Goal: Task Accomplishment & Management: Complete application form

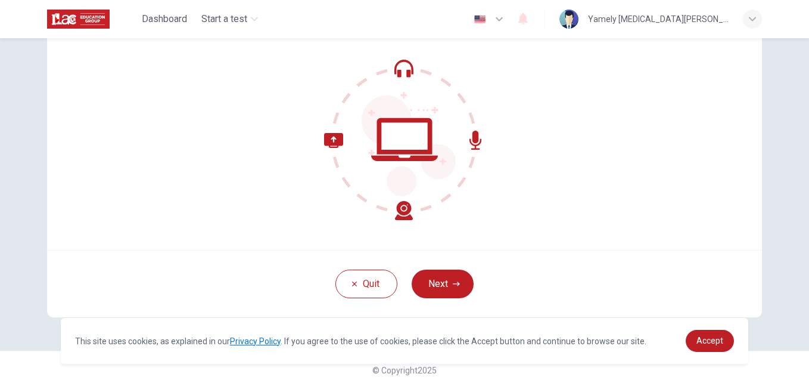
scroll to position [109, 0]
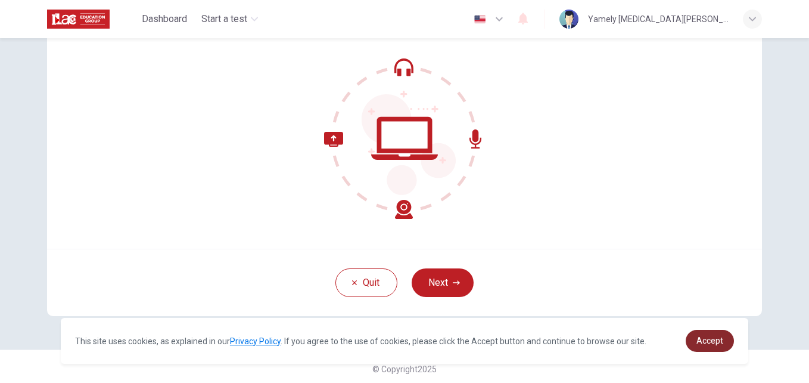
click at [719, 340] on span "Accept" at bounding box center [710, 340] width 27 height 10
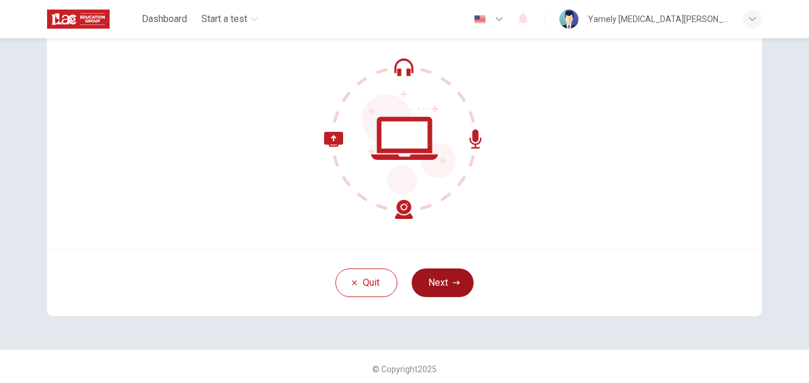
click at [436, 283] on button "Next" at bounding box center [443, 282] width 62 height 29
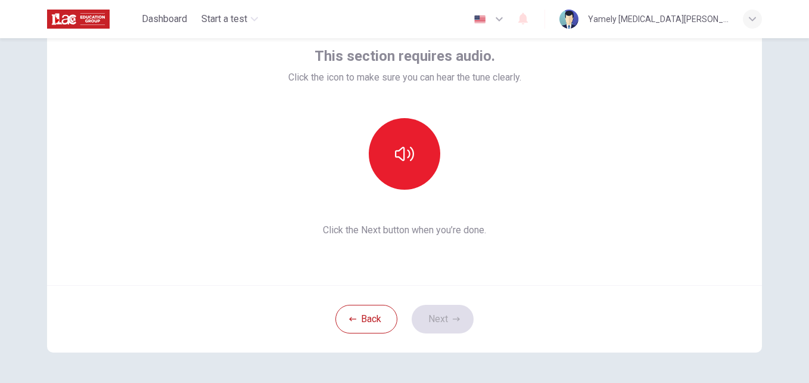
scroll to position [74, 0]
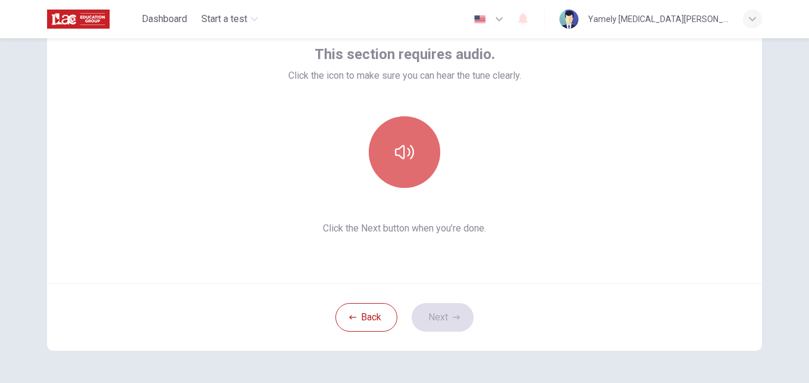
click at [406, 148] on icon "button" at bounding box center [404, 151] width 19 height 19
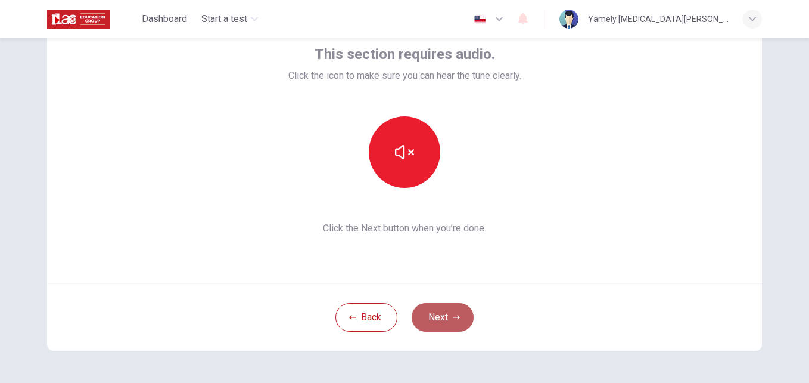
click at [446, 314] on button "Next" at bounding box center [443, 317] width 62 height 29
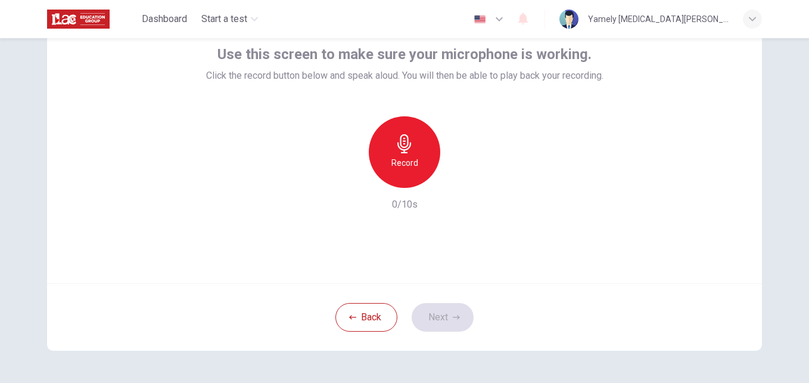
click at [411, 159] on h6 "Record" at bounding box center [405, 163] width 27 height 14
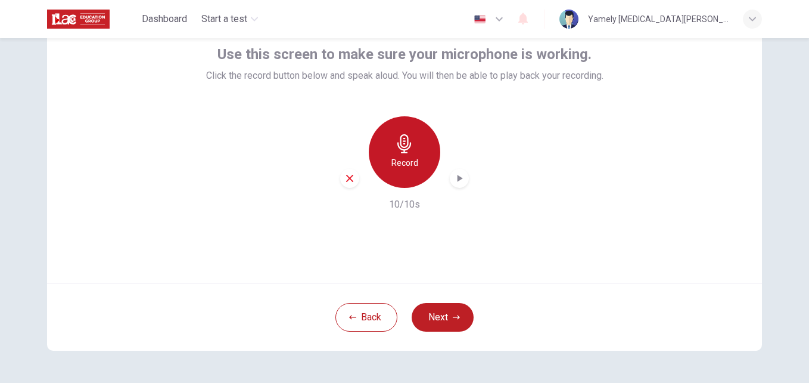
click at [411, 159] on h6 "Record" at bounding box center [405, 163] width 27 height 14
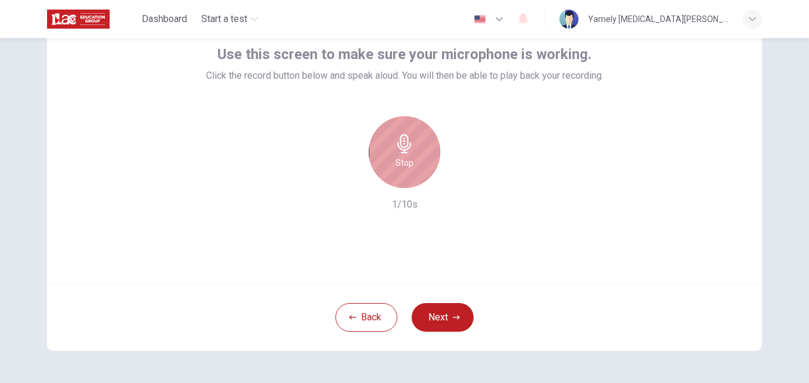
click at [411, 159] on div "Stop" at bounding box center [405, 152] width 72 height 72
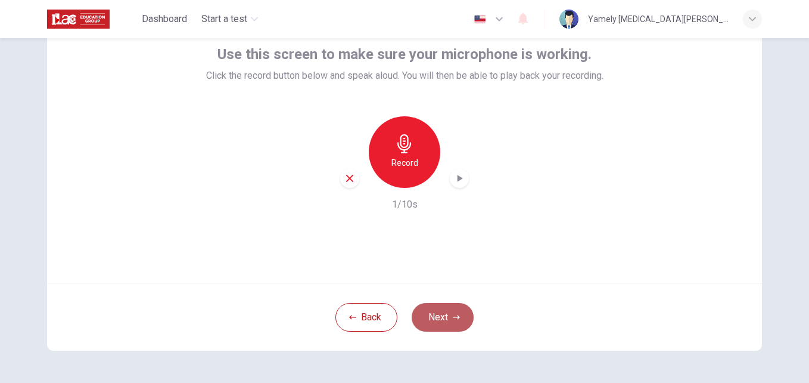
click at [442, 331] on button "Next" at bounding box center [443, 317] width 62 height 29
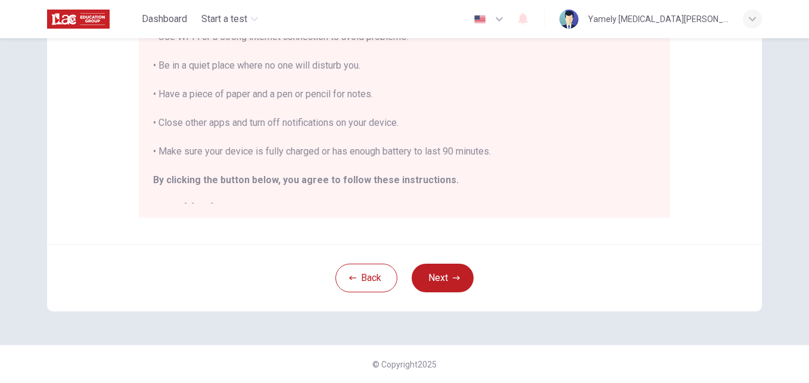
scroll to position [14, 0]
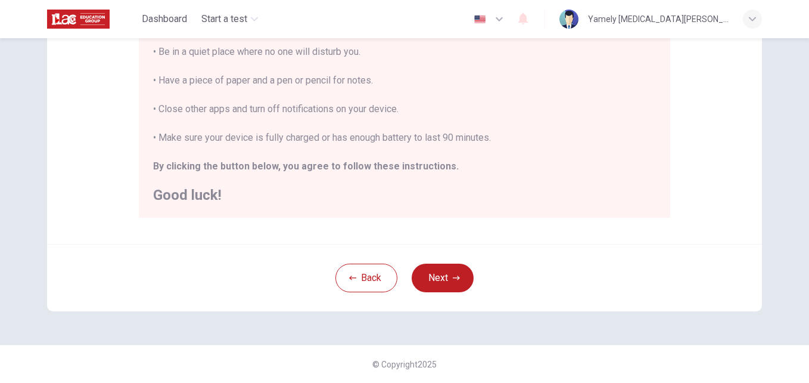
click at [787, 99] on div "Disclaimer: You are about to start a Placement Test . Before You Start the Test…" at bounding box center [404, 210] width 809 height 344
click at [430, 282] on button "Next" at bounding box center [443, 277] width 62 height 29
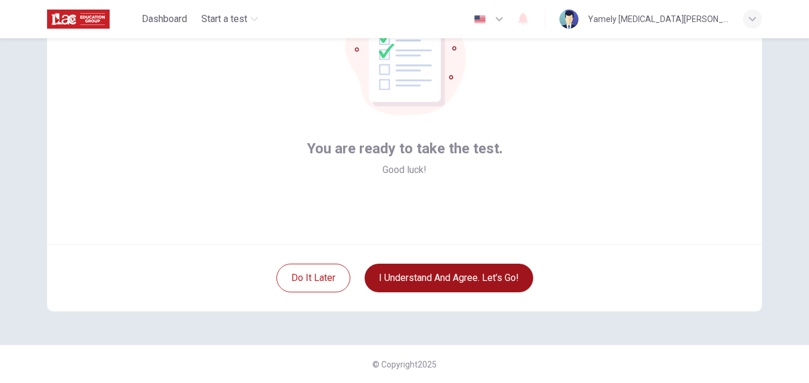
scroll to position [114, 0]
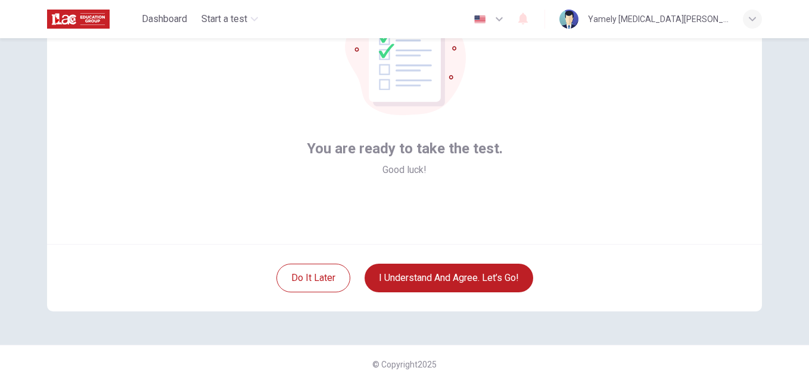
click at [801, 113] on div "You are ready to take the test. Good luck! Do it later I understand and agree. …" at bounding box center [404, 210] width 809 height 344
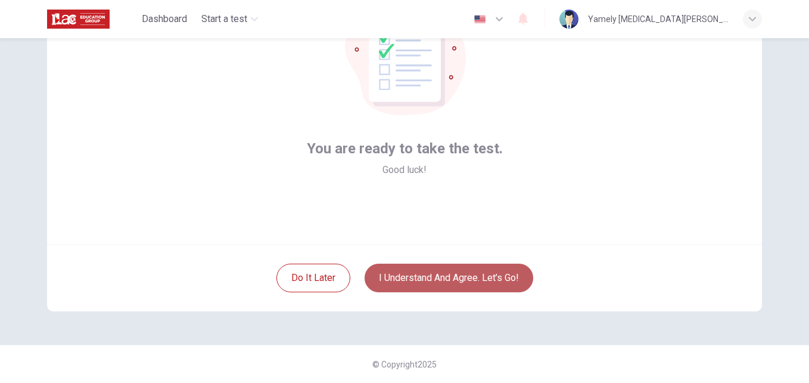
click at [422, 278] on button "I understand and agree. Let’s go!" at bounding box center [449, 277] width 169 height 29
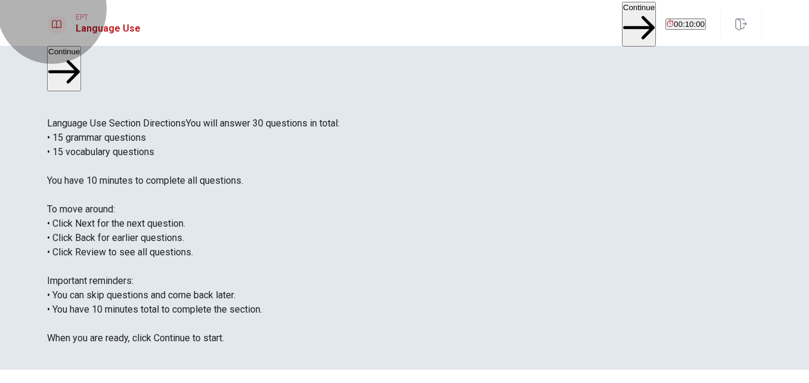
click at [622, 17] on button "Continue" at bounding box center [639, 24] width 34 height 45
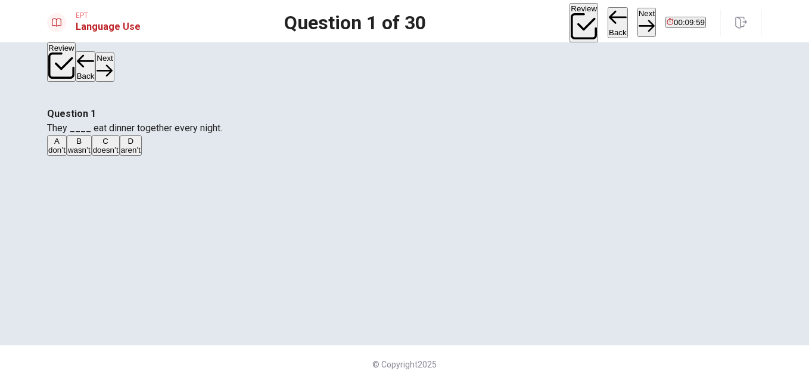
scroll to position [24, 0]
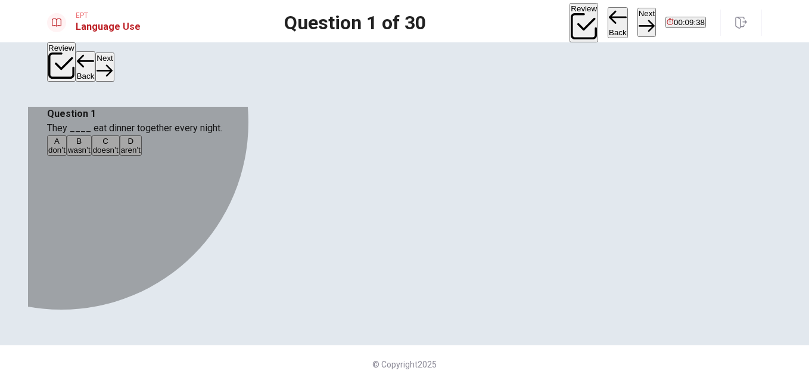
click at [141, 154] on span "aren’t" at bounding box center [131, 149] width 20 height 9
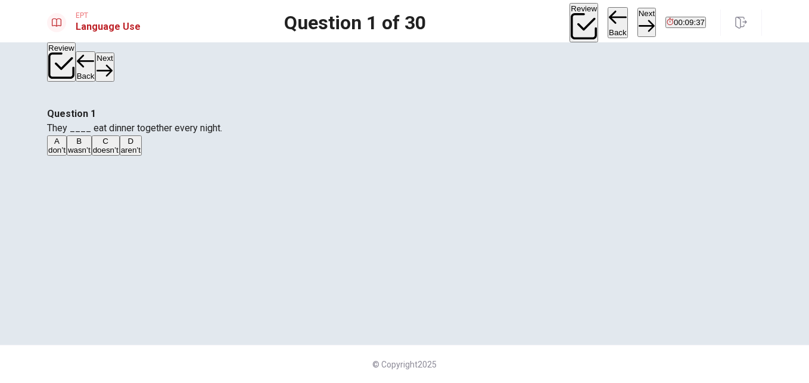
click at [638, 17] on button "Next" at bounding box center [647, 22] width 18 height 29
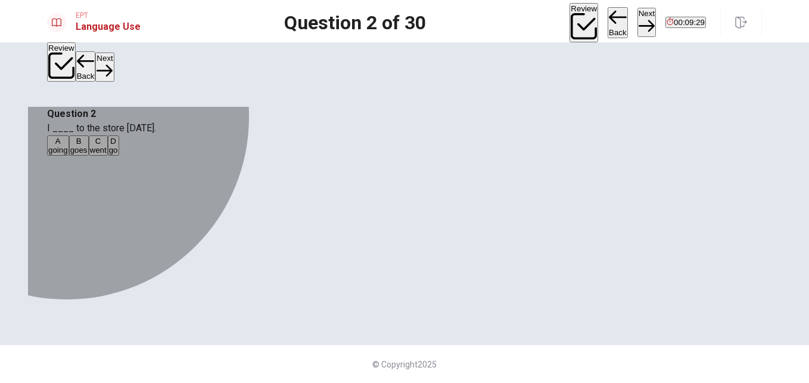
click at [107, 154] on span "went" at bounding box center [98, 149] width 17 height 9
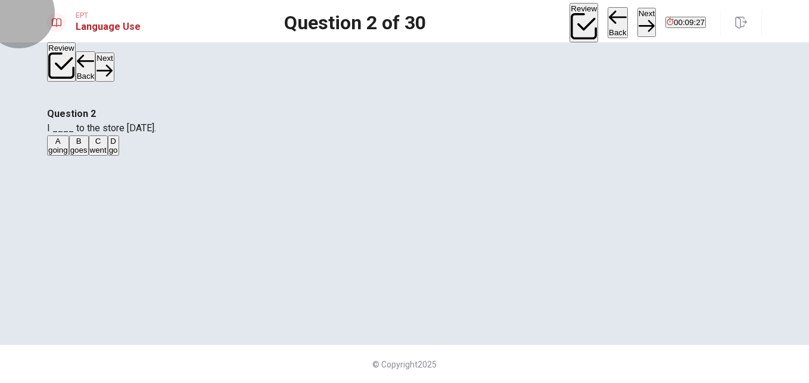
click at [638, 21] on button "Next" at bounding box center [647, 22] width 18 height 29
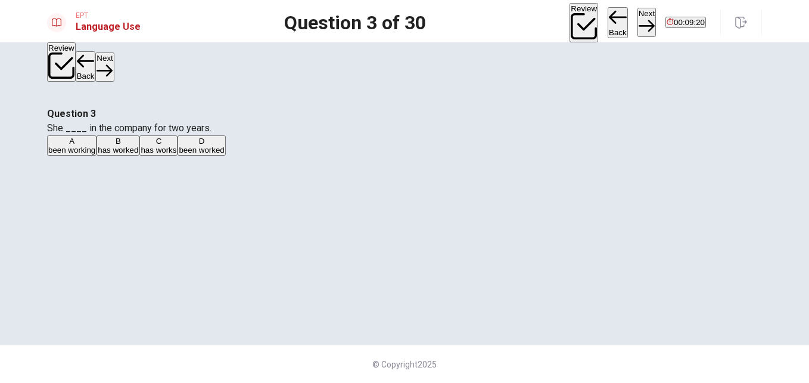
click at [176, 154] on span "has works" at bounding box center [159, 149] width 36 height 9
click at [638, 24] on button "Next" at bounding box center [647, 22] width 18 height 29
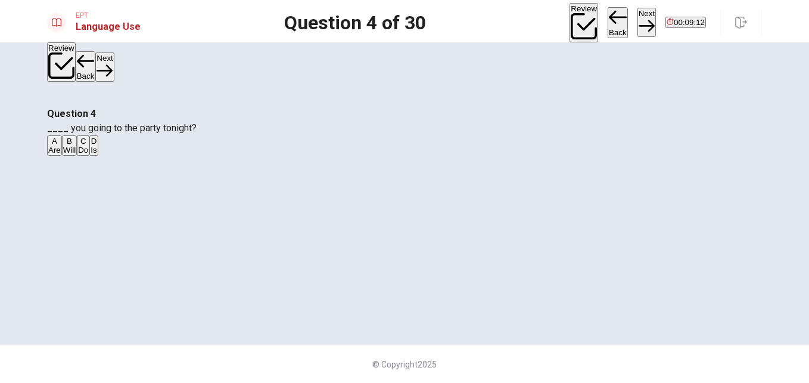
click at [88, 154] on span "Do" at bounding box center [83, 149] width 10 height 9
click at [638, 24] on button "Next" at bounding box center [647, 22] width 18 height 29
click at [83, 154] on span "take" at bounding box center [75, 149] width 15 height 9
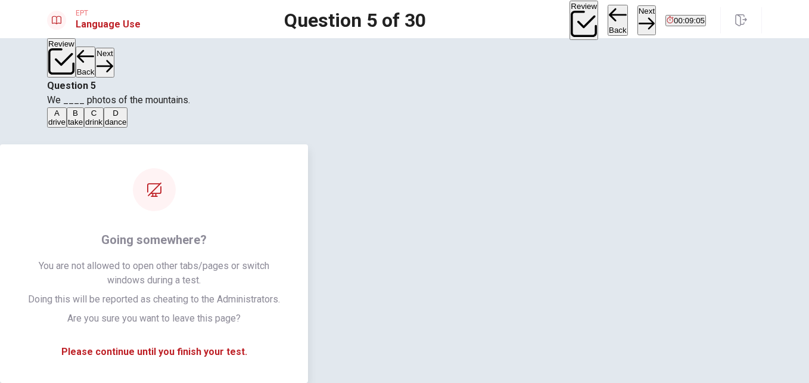
click at [638, 27] on button "Next" at bounding box center [647, 19] width 18 height 29
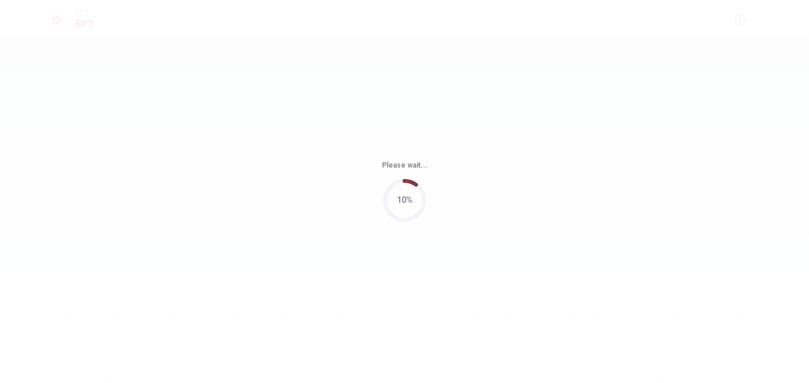
scroll to position [0, 0]
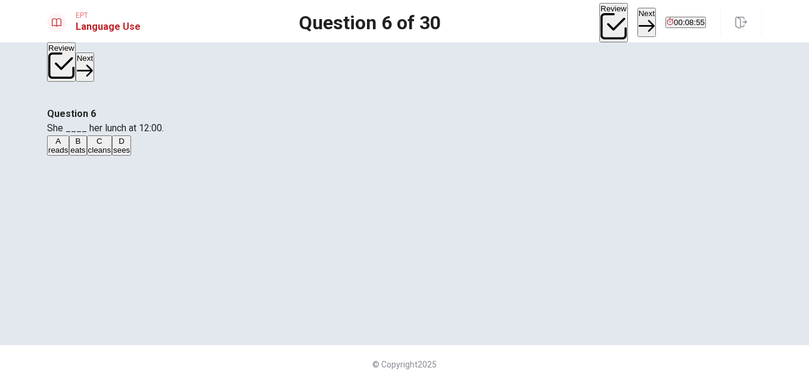
click at [85, 154] on span "eats" at bounding box center [77, 149] width 15 height 9
click at [638, 18] on button "Next" at bounding box center [647, 22] width 18 height 29
click at [607, 18] on div "Review Next 00:08:53" at bounding box center [652, 22] width 107 height 39
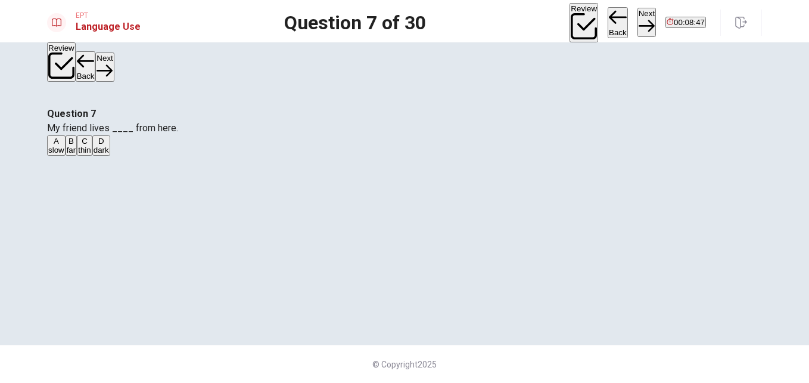
click at [76, 154] on span "far" at bounding box center [72, 149] width 10 height 9
click at [638, 22] on button "Next" at bounding box center [647, 22] width 18 height 29
click at [92, 154] on span "drinks" at bounding box center [80, 149] width 21 height 9
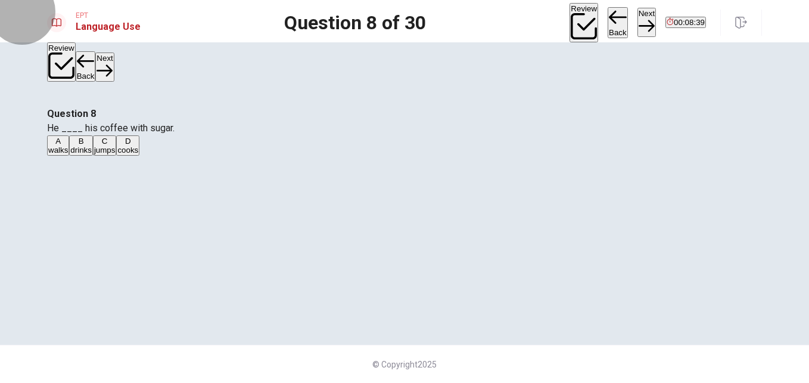
click at [638, 20] on button "Next" at bounding box center [647, 22] width 18 height 29
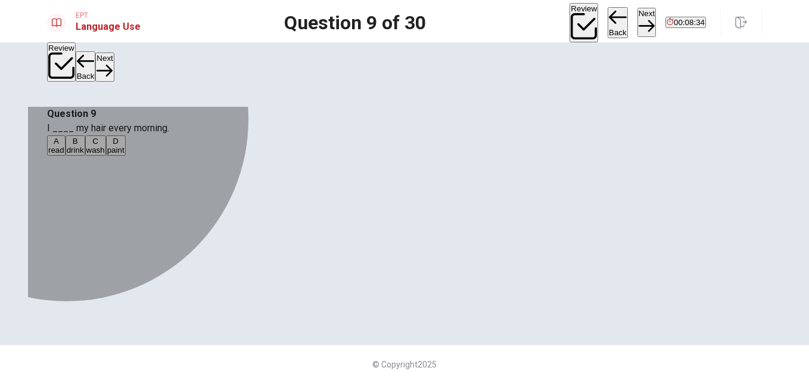
click at [105, 154] on span "wash" at bounding box center [95, 149] width 18 height 9
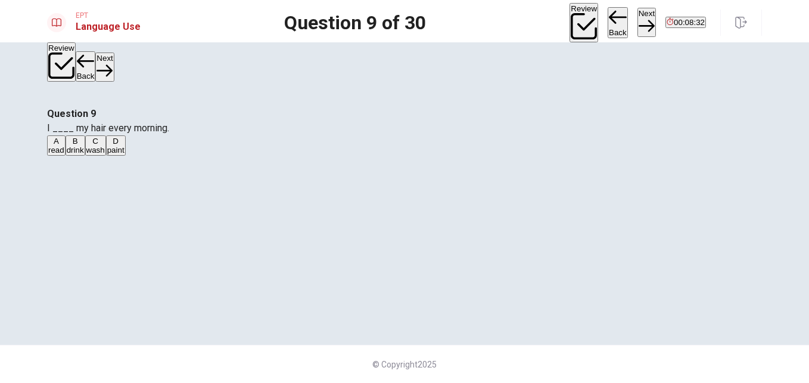
click at [638, 23] on button "Next" at bounding box center [647, 22] width 18 height 29
click at [68, 154] on span "aren't" at bounding box center [58, 149] width 20 height 9
click at [638, 24] on button "Next" at bounding box center [647, 22] width 18 height 29
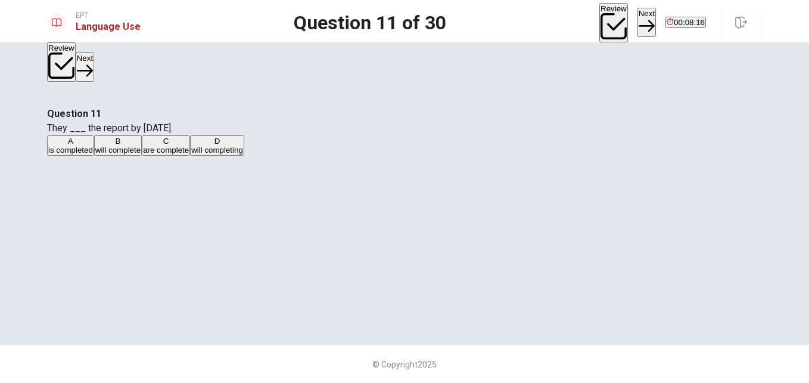
click at [190, 156] on button "C are complete" at bounding box center [166, 145] width 48 height 20
click at [243, 154] on span "will completing" at bounding box center [217, 149] width 52 height 9
click at [638, 18] on button "Next" at bounding box center [647, 22] width 18 height 29
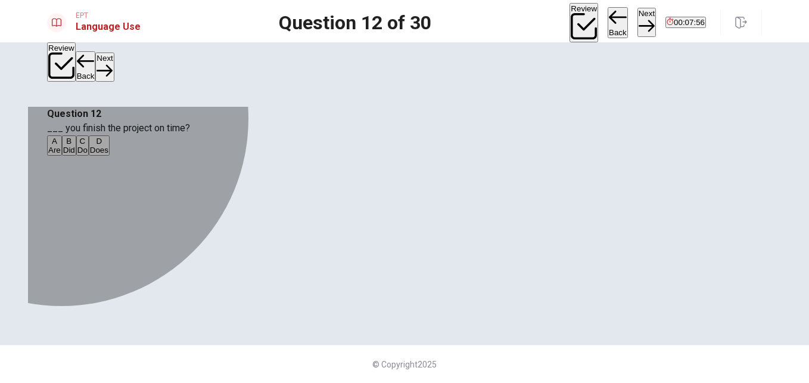
click at [88, 154] on span "Do" at bounding box center [82, 149] width 10 height 9
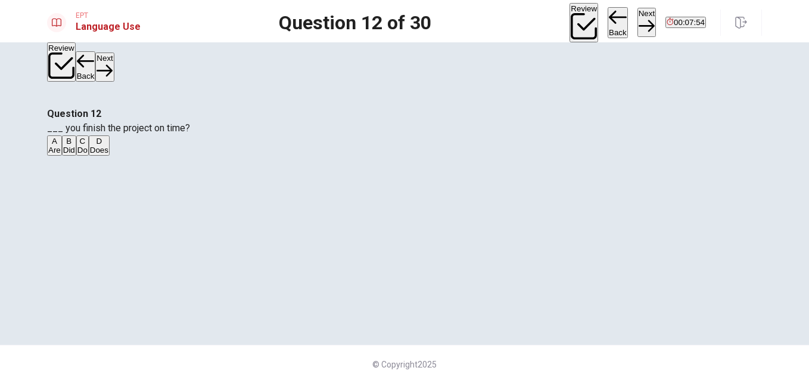
click at [61, 154] on span "Are" at bounding box center [54, 149] width 13 height 9
click at [638, 20] on button "Next" at bounding box center [647, 22] width 18 height 29
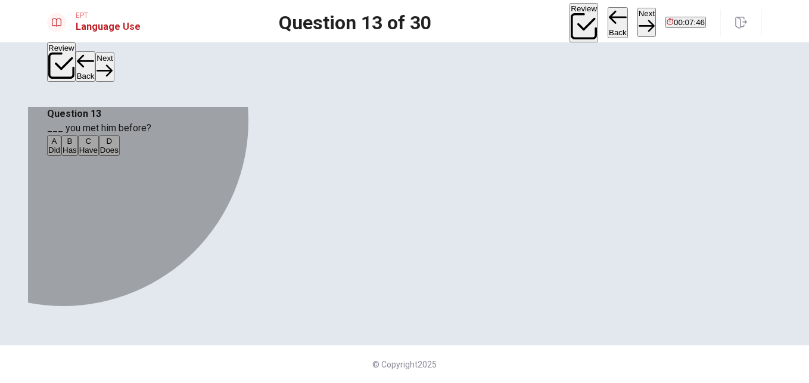
click at [60, 154] on span "Did" at bounding box center [54, 149] width 12 height 9
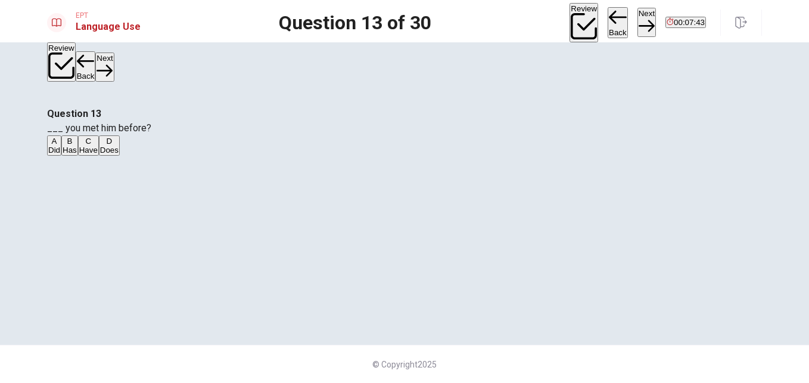
click at [638, 17] on button "Next" at bounding box center [647, 22] width 18 height 29
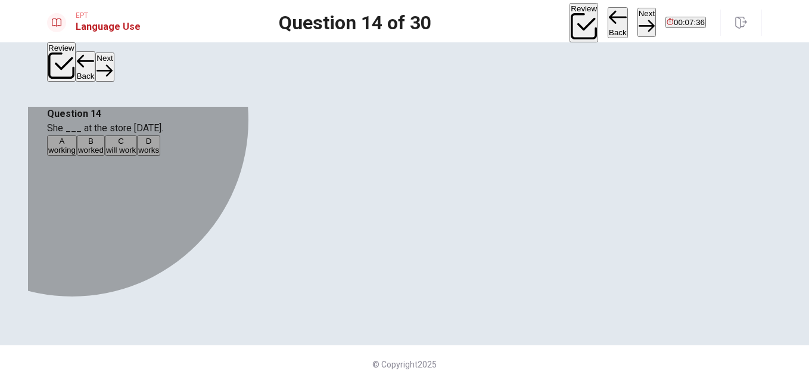
click at [104, 154] on span "worked" at bounding box center [91, 149] width 26 height 9
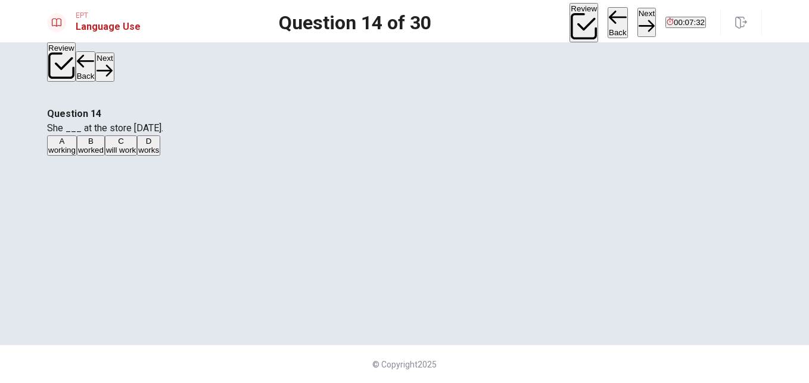
click at [159, 154] on span "works" at bounding box center [148, 149] width 21 height 9
click at [638, 21] on button "Next" at bounding box center [647, 22] width 18 height 29
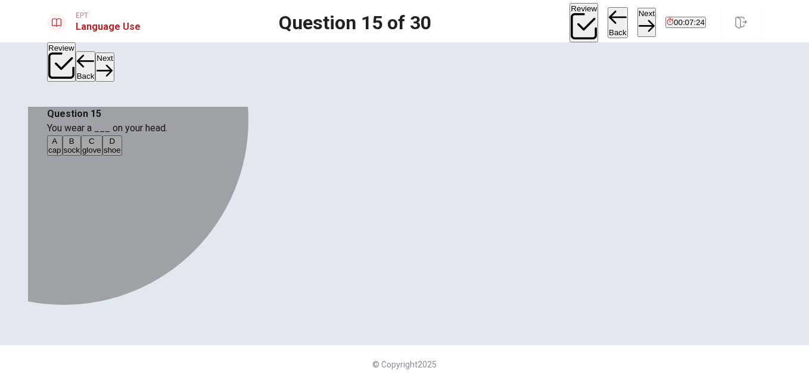
click at [61, 154] on span "cap" at bounding box center [54, 149] width 13 height 9
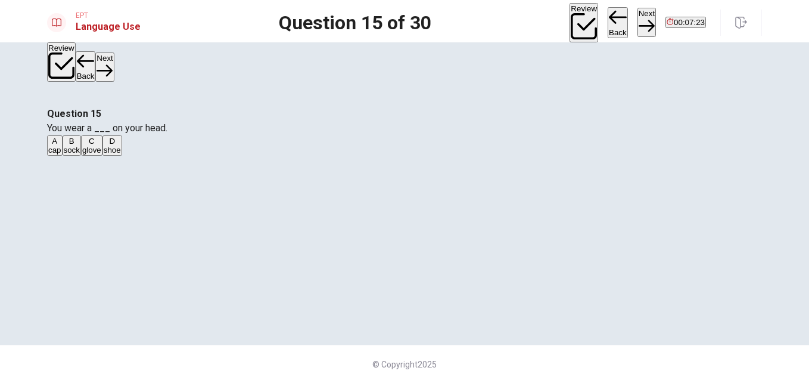
click at [639, 21] on icon "button" at bounding box center [647, 26] width 16 height 16
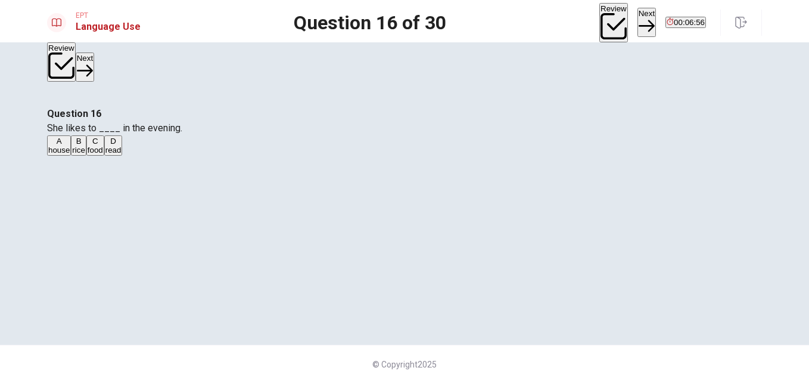
click at [122, 154] on span "read" at bounding box center [113, 149] width 16 height 9
click at [638, 21] on button "Next" at bounding box center [647, 22] width 18 height 29
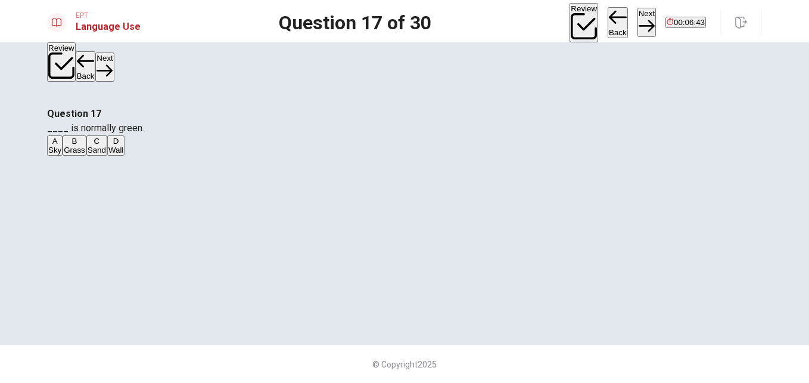
click at [123, 154] on span "Wall" at bounding box center [115, 149] width 15 height 9
click at [638, 20] on button "Next" at bounding box center [647, 22] width 18 height 29
click at [104, 156] on button "C read" at bounding box center [94, 145] width 18 height 20
click at [638, 26] on button "Next" at bounding box center [647, 22] width 18 height 29
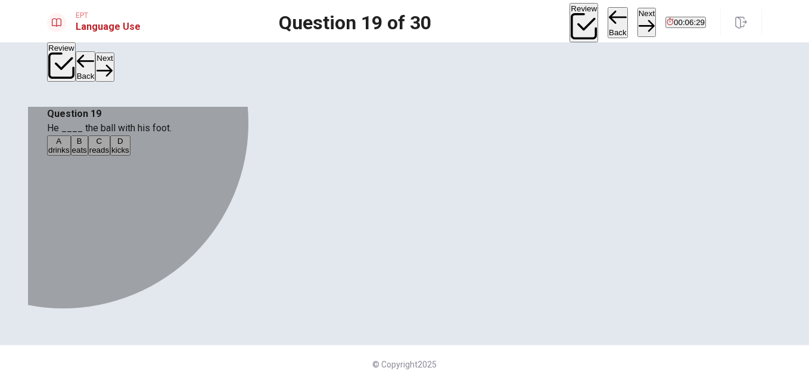
click at [87, 154] on span "eats" at bounding box center [79, 149] width 15 height 9
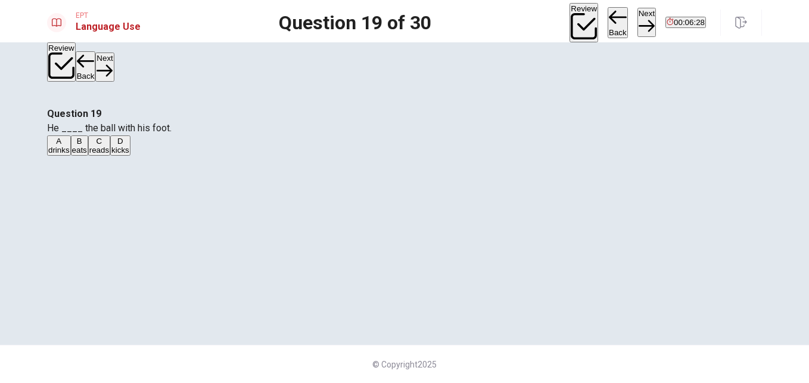
click at [638, 18] on button "Next" at bounding box center [647, 22] width 18 height 29
click at [147, 154] on span "finish" at bounding box center [138, 149] width 18 height 9
click at [638, 18] on button "Next" at bounding box center [647, 22] width 18 height 29
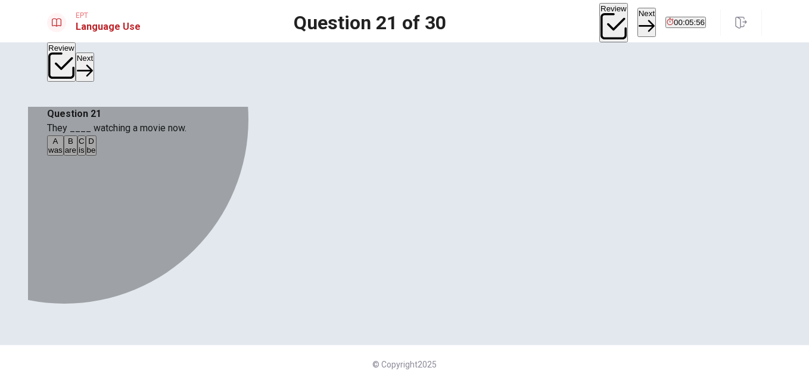
click at [76, 154] on span "are" at bounding box center [70, 149] width 11 height 9
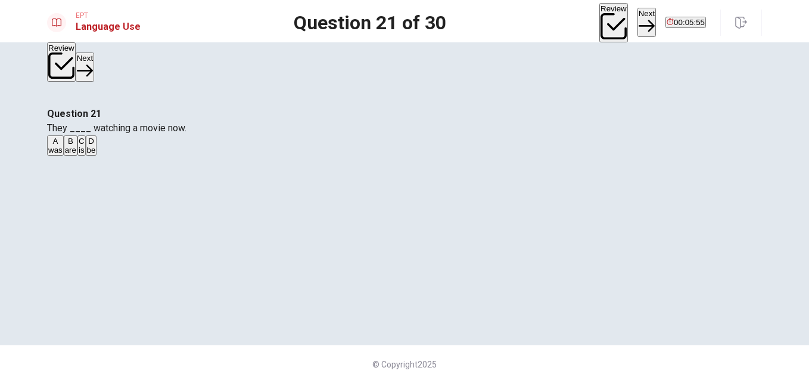
click at [638, 15] on button "Next" at bounding box center [647, 22] width 18 height 29
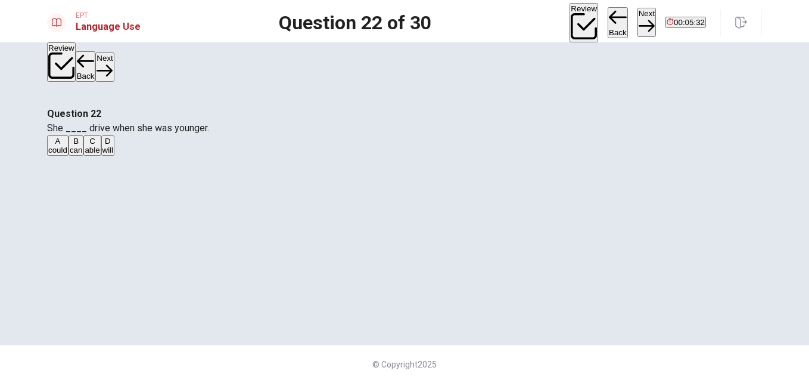
click at [83, 154] on span "can" at bounding box center [76, 149] width 13 height 9
click at [638, 20] on button "Next" at bounding box center [647, 22] width 18 height 29
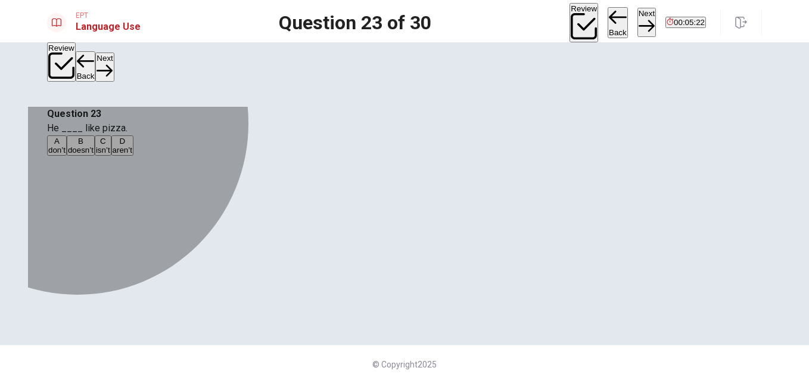
click at [94, 154] on span "doesn’t" at bounding box center [81, 149] width 26 height 9
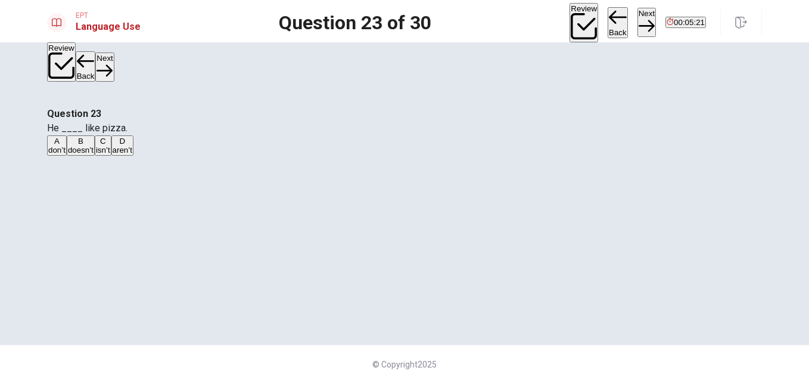
click at [638, 21] on button "Next" at bounding box center [647, 22] width 18 height 29
click at [88, 156] on button "B leaving" at bounding box center [73, 145] width 27 height 20
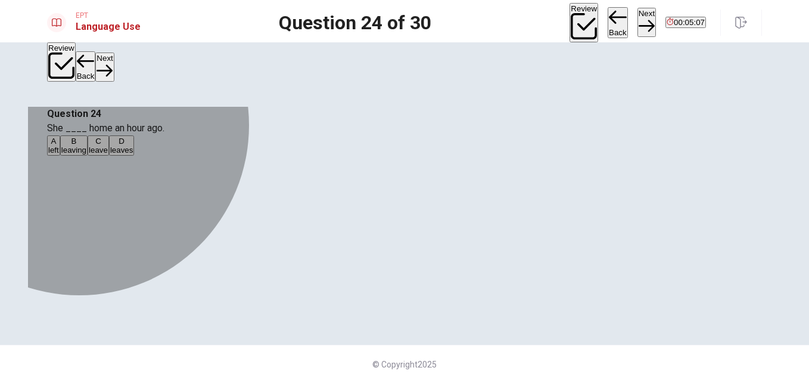
click at [133, 154] on span "leaves" at bounding box center [121, 149] width 23 height 9
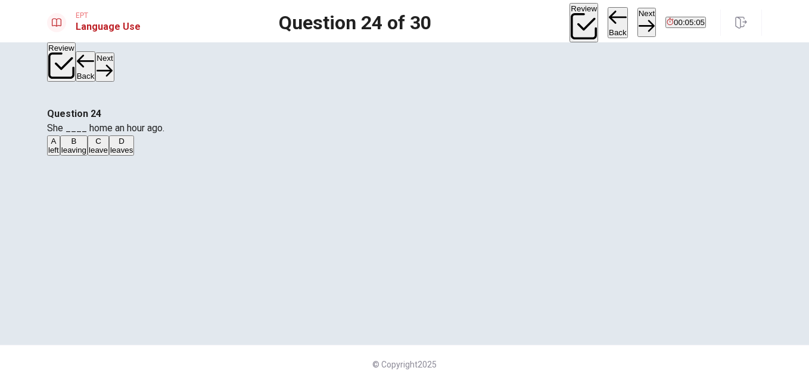
click at [638, 24] on button "Next" at bounding box center [647, 22] width 18 height 29
click at [85, 154] on span "homework" at bounding box center [66, 149] width 36 height 9
click at [638, 24] on button "Next" at bounding box center [647, 22] width 18 height 29
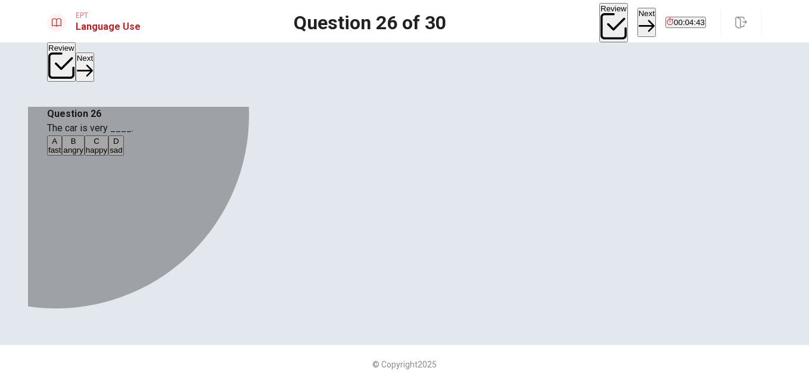
click at [62, 156] on button "A fast" at bounding box center [54, 145] width 15 height 20
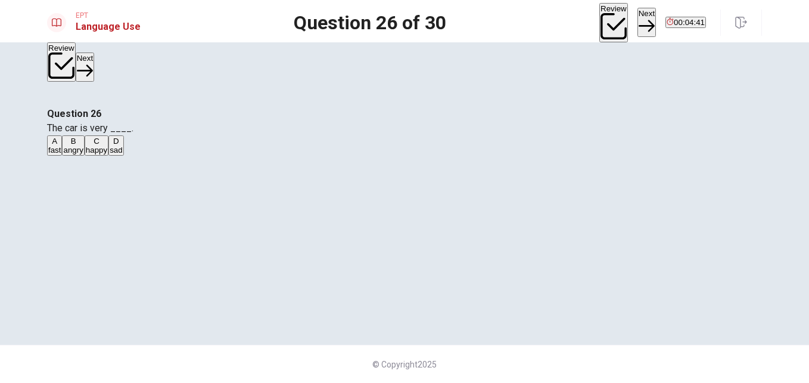
click at [638, 19] on button "Next" at bounding box center [647, 22] width 18 height 29
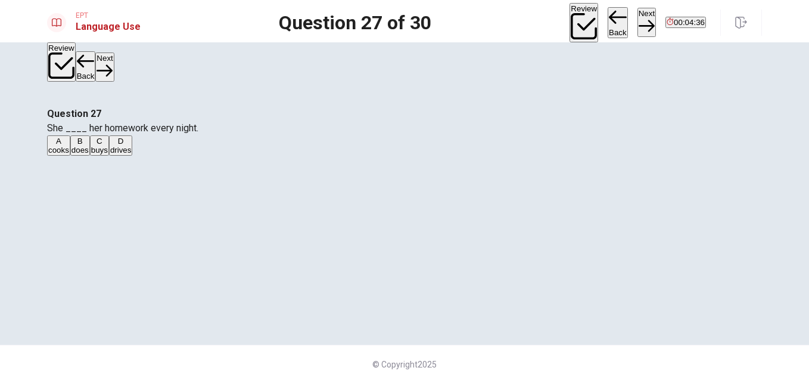
click at [89, 154] on span "does" at bounding box center [80, 149] width 17 height 9
click at [638, 24] on button "Next" at bounding box center [647, 22] width 18 height 29
click at [124, 154] on span "house" at bounding box center [112, 149] width 21 height 9
click at [638, 27] on button "Next" at bounding box center [647, 22] width 18 height 29
click at [83, 154] on span "light" at bounding box center [76, 149] width 14 height 9
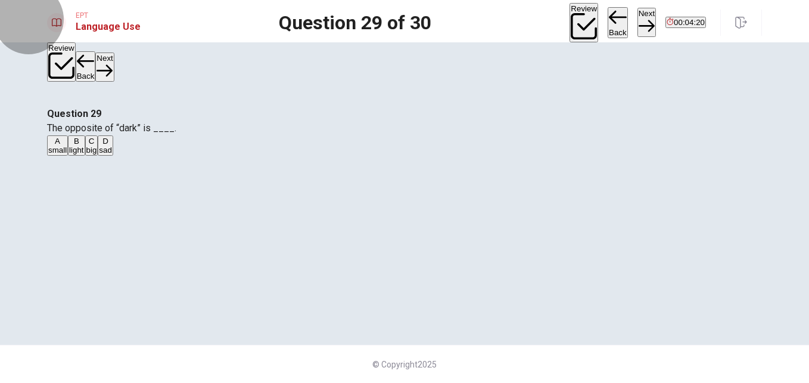
click at [638, 27] on button "Next" at bounding box center [647, 22] width 18 height 29
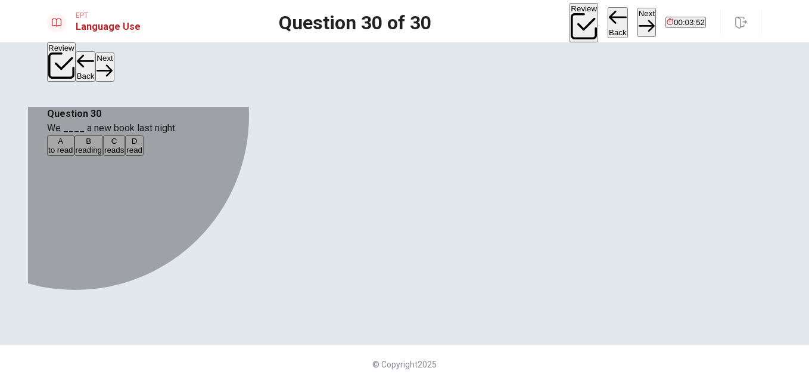
click at [102, 154] on span "reading" at bounding box center [89, 149] width 26 height 9
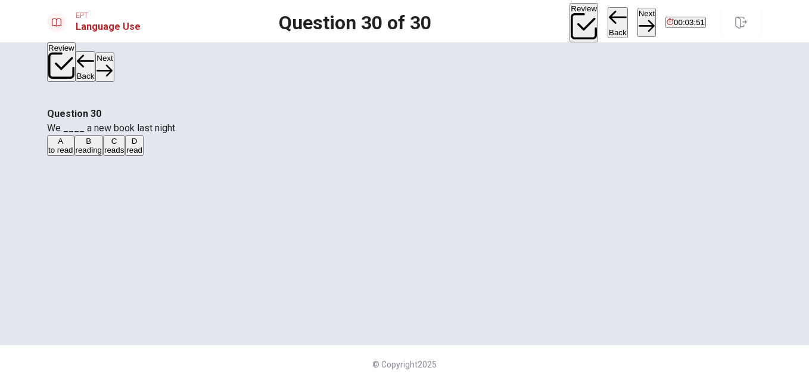
click at [638, 21] on button "Next" at bounding box center [647, 22] width 18 height 29
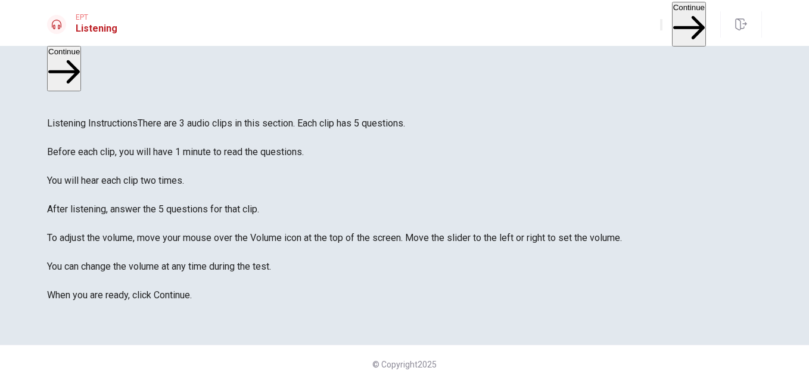
click at [672, 18] on button "Continue" at bounding box center [689, 24] width 34 height 45
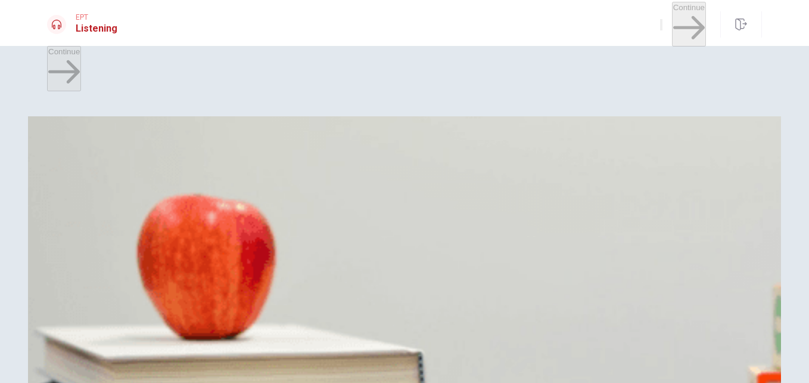
click at [387, 178] on span "Standard and express" at bounding box center [347, 173] width 77 height 9
click at [185, 228] on span "One to two days" at bounding box center [156, 223] width 57 height 9
click at [263, 278] on span "[GEOGRAPHIC_DATA]" at bounding box center [221, 273] width 83 height 9
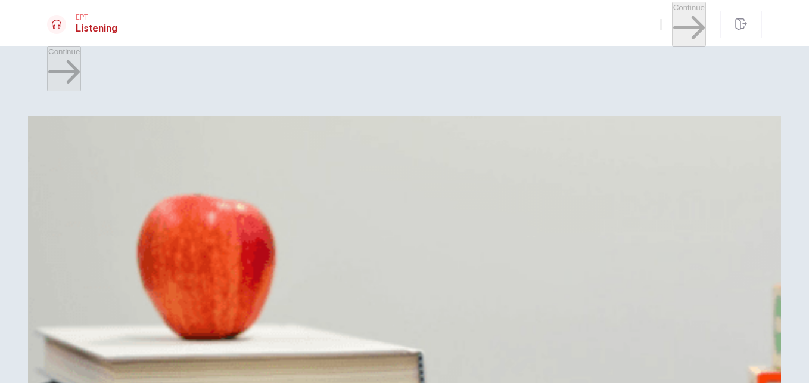
scroll to position [934, 0]
click at [77, 319] on span "Express" at bounding box center [62, 323] width 29 height 9
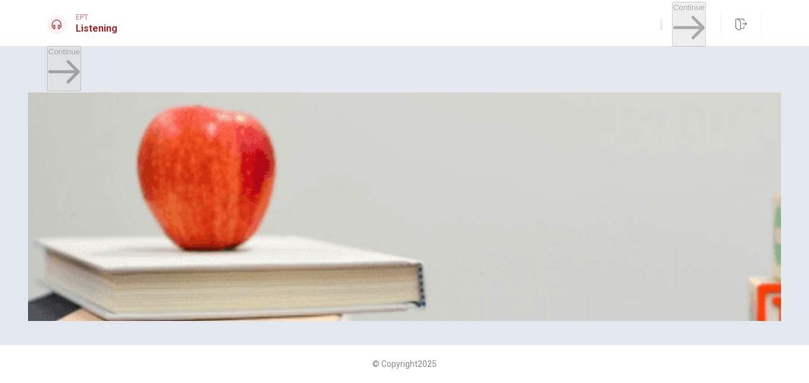
scroll to position [94, 0]
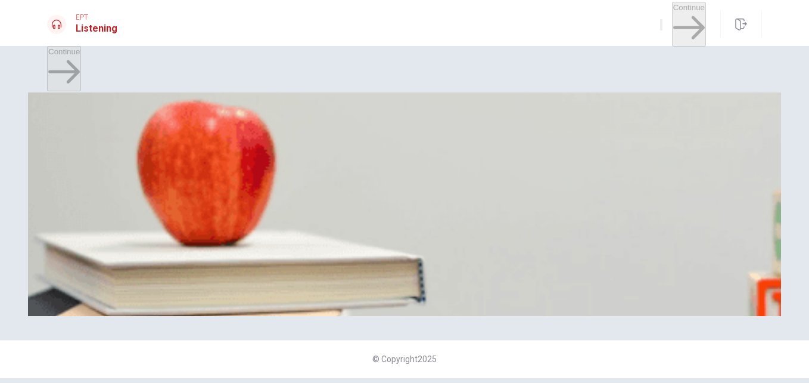
click at [190, 276] on span "At a post office" at bounding box center [164, 280] width 52 height 9
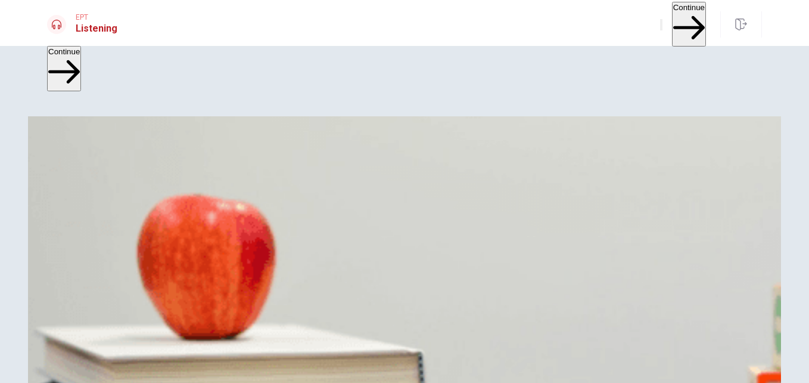
scroll to position [632, 0]
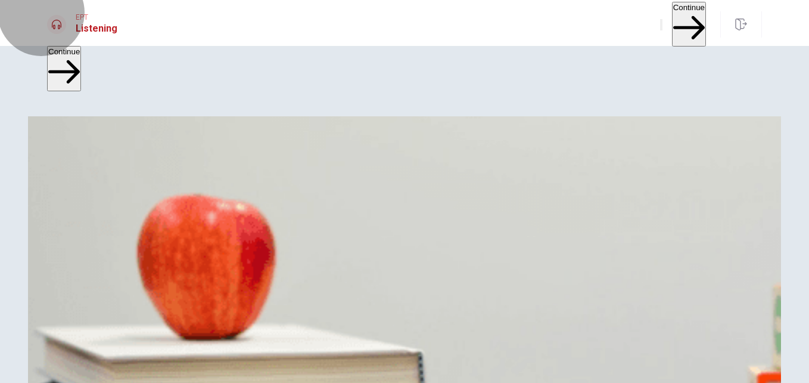
click at [676, 21] on button "Continue" at bounding box center [689, 24] width 34 height 45
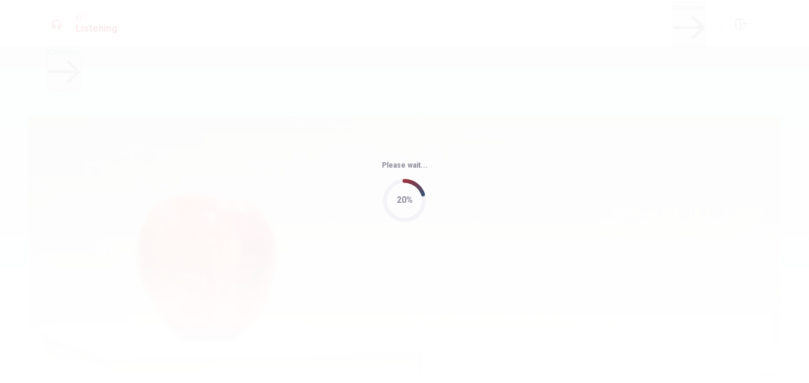
type input "76"
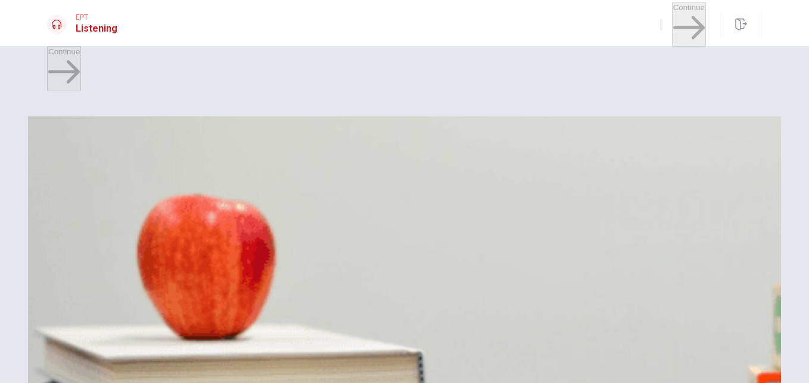
scroll to position [23, 0]
click at [137, 178] on span "At their own office" at bounding box center [105, 173] width 63 height 9
click at [85, 219] on span "The report" at bounding box center [66, 223] width 37 height 9
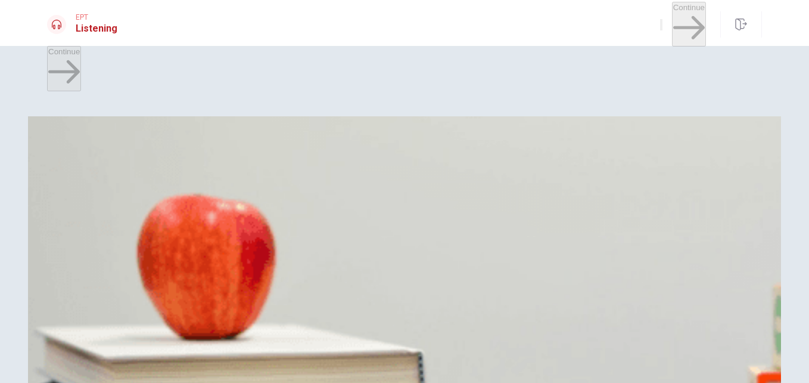
click at [169, 278] on span "A secretary" at bounding box center [149, 273] width 40 height 9
click at [128, 319] on span "[DATE]" at bounding box center [115, 323] width 25 height 9
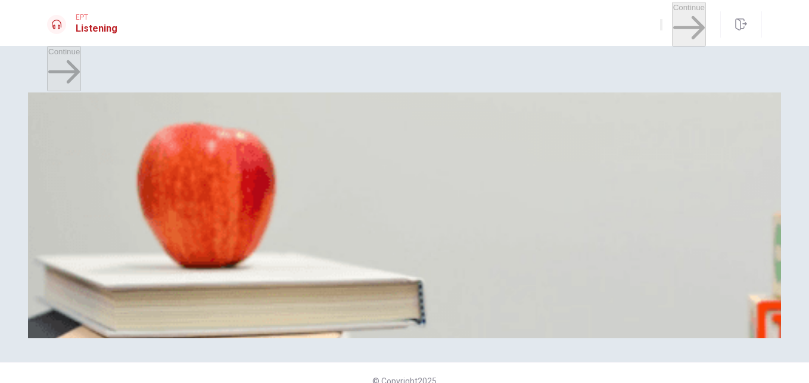
scroll to position [68, 0]
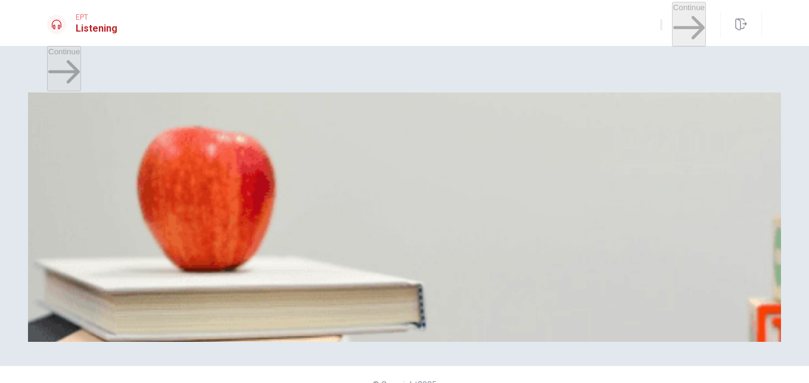
click at [188, 302] on span "To review a report" at bounding box center [156, 306] width 63 height 9
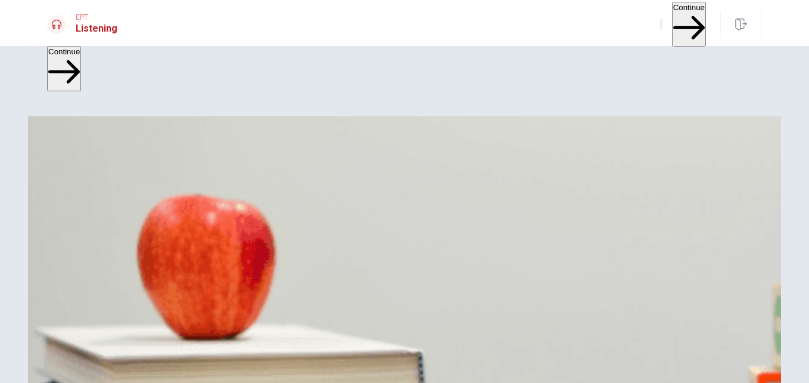
scroll to position [14, 0]
click at [672, 14] on button "Continue" at bounding box center [689, 24] width 34 height 45
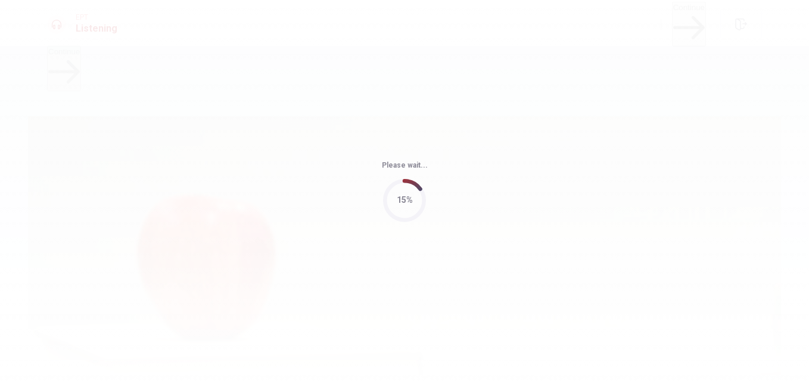
type input "52"
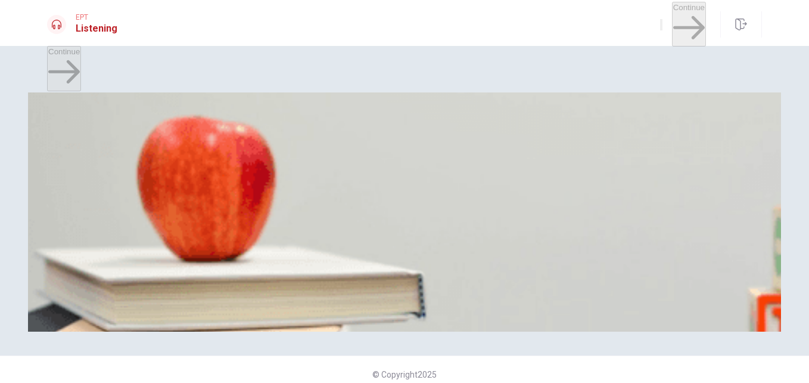
scroll to position [76, 0]
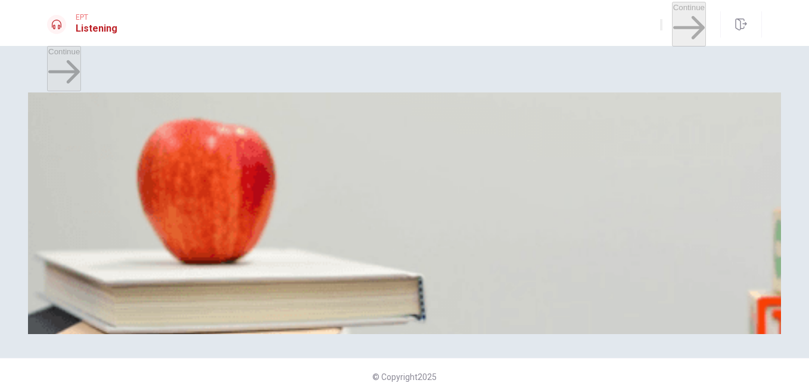
click at [160, 294] on span "To the countryside" at bounding box center [128, 298] width 64 height 9
click at [70, 144] on span "Hiking" at bounding box center [59, 148] width 22 height 9
click at [90, 97] on span "The woman" at bounding box center [69, 98] width 42 height 9
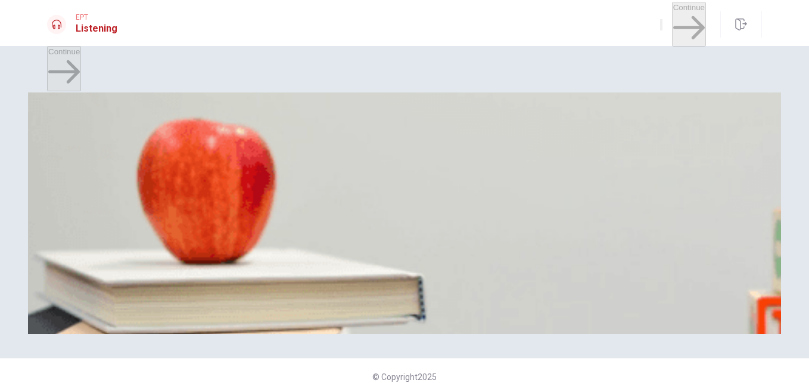
scroll to position [583, 0]
click at [195, 203] on span "Snacks and a blanket" at bounding box center [157, 198] width 76 height 9
click at [100, 244] on span "On a mountain" at bounding box center [74, 248] width 52 height 9
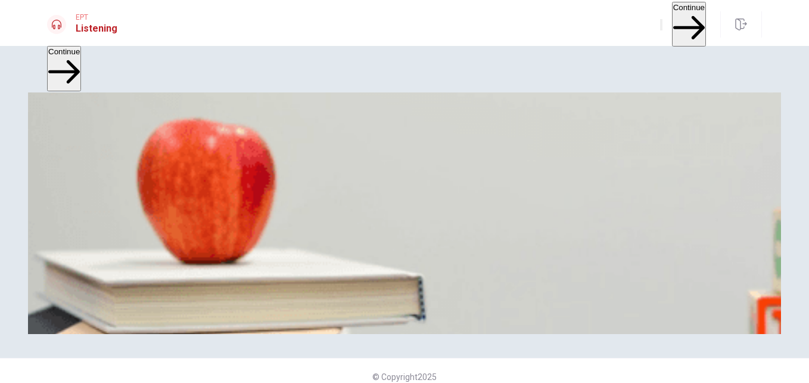
click at [672, 20] on button "Continue" at bounding box center [689, 24] width 34 height 45
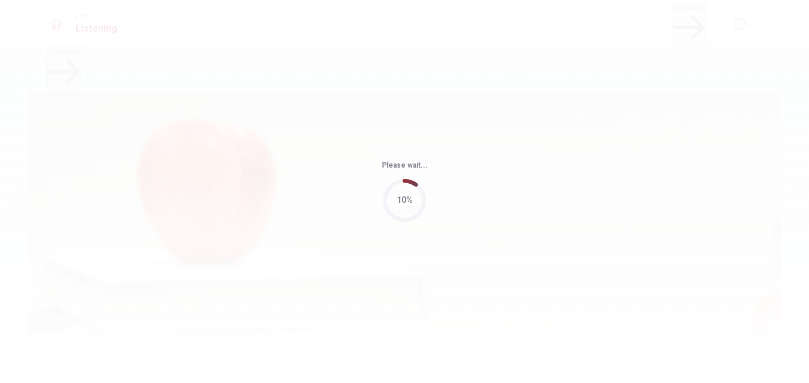
type input "52"
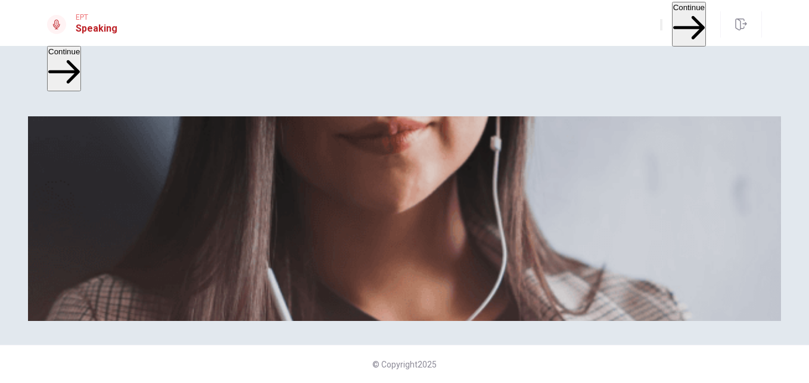
scroll to position [0, 0]
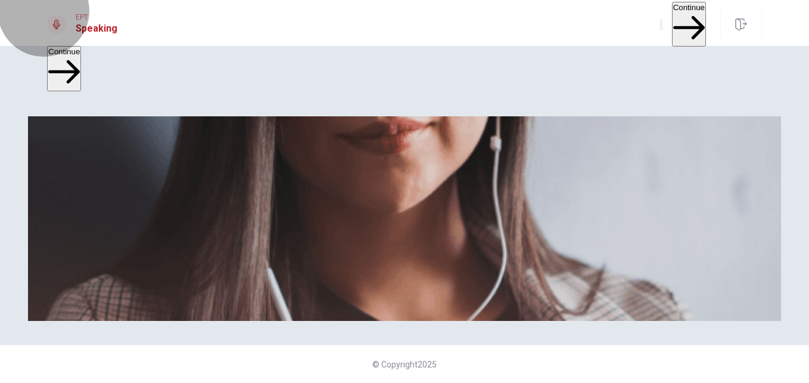
click at [678, 19] on button "Continue" at bounding box center [689, 24] width 34 height 45
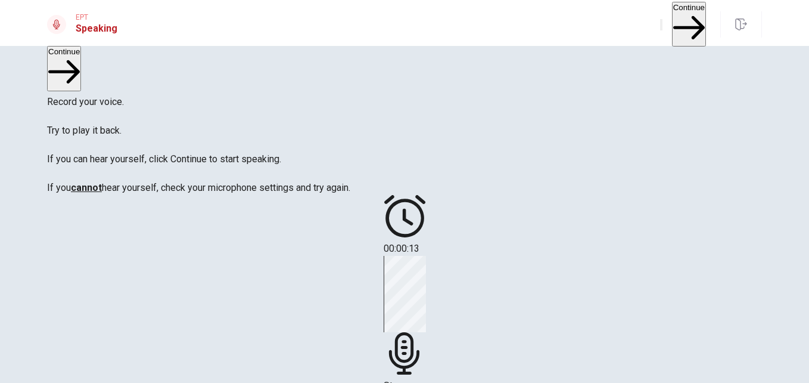
scroll to position [126, 0]
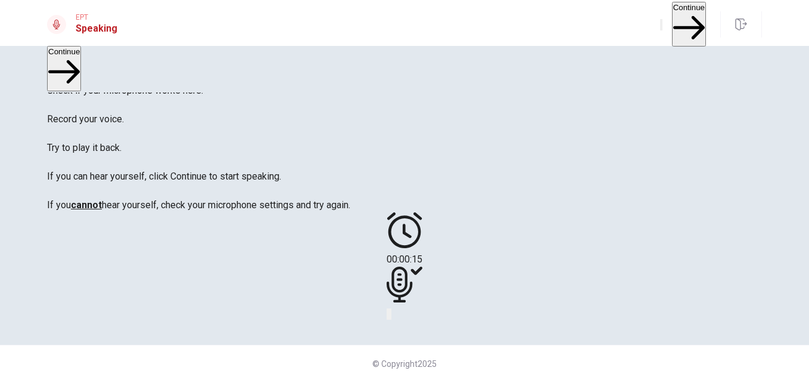
click at [403, 316] on icon "Play Audio" at bounding box center [397, 323] width 11 height 14
click at [390, 316] on icon "Pause Audio" at bounding box center [390, 316] width 0 height 0
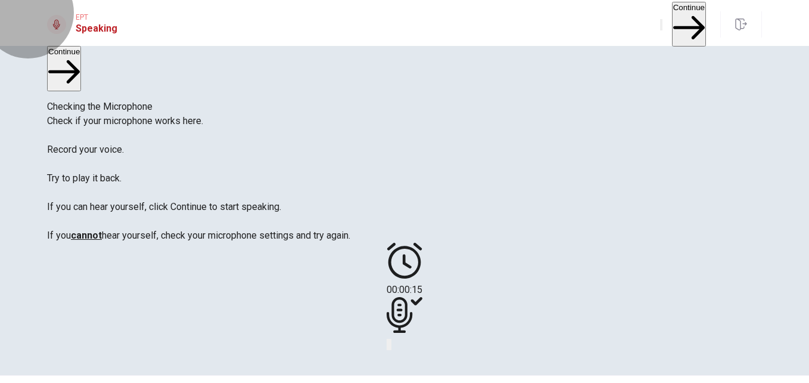
click at [672, 21] on button "Continue" at bounding box center [689, 24] width 34 height 45
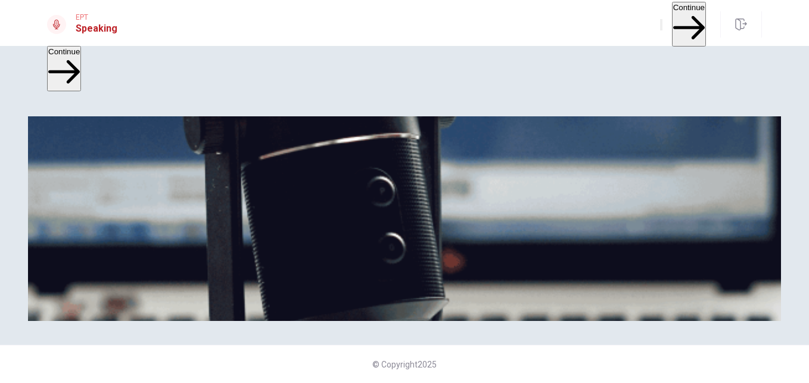
scroll to position [94, 0]
click at [672, 23] on button "Continue" at bounding box center [689, 24] width 34 height 45
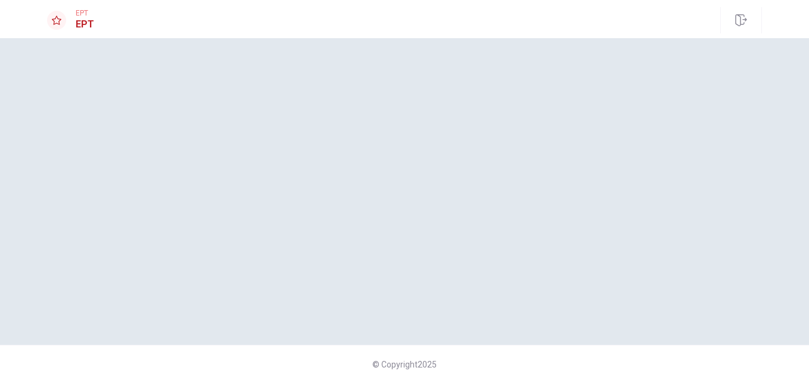
scroll to position [0, 0]
drag, startPoint x: 806, startPoint y: 215, endPoint x: 809, endPoint y: 257, distance: 41.8
click at [809, 257] on html "This site uses cookies, as explained in our Privacy Policy . If you agree to th…" at bounding box center [404, 191] width 809 height 383
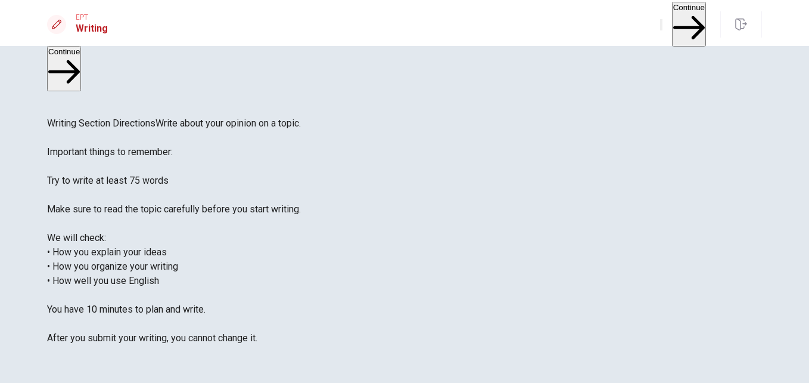
scroll to position [36, 0]
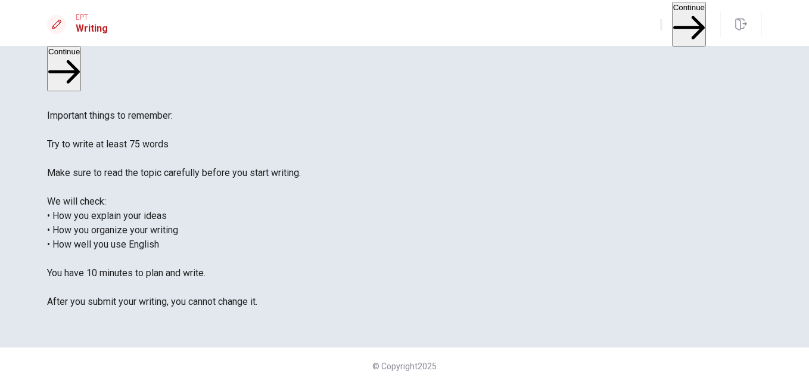
click at [672, 22] on button "Continue" at bounding box center [689, 24] width 34 height 45
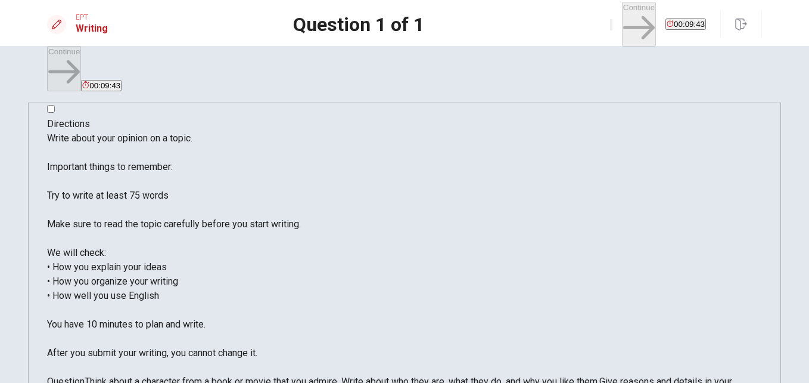
scroll to position [13, 0]
type textarea "T"
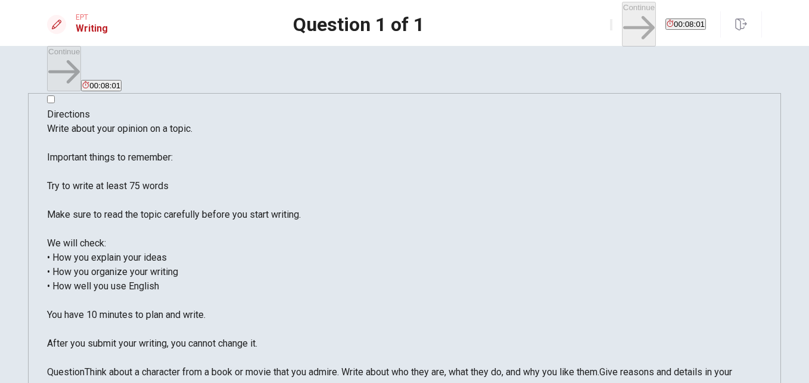
scroll to position [24, 0]
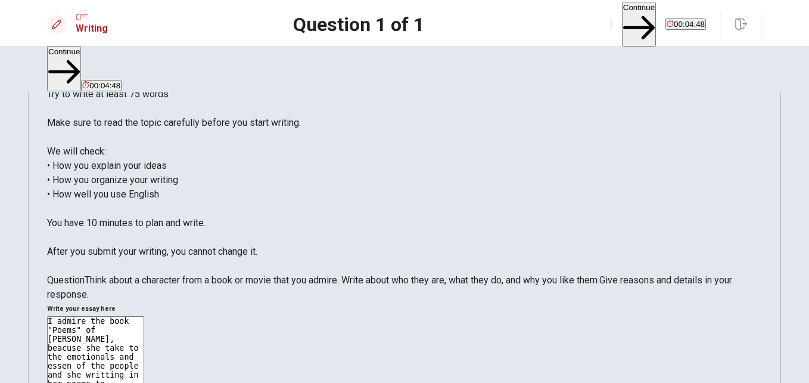
scroll to position [111, 0]
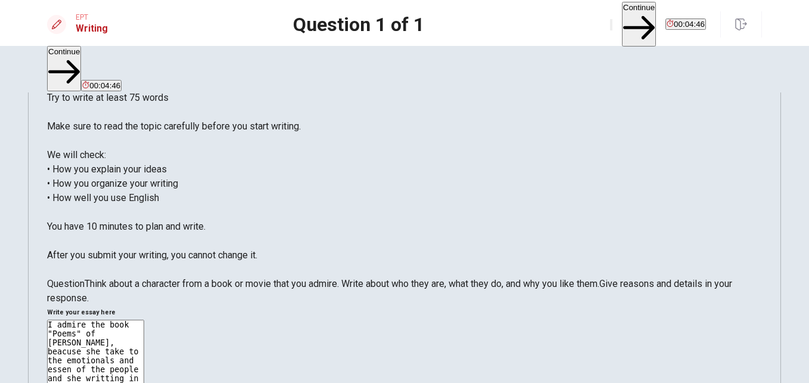
type textarea "I admire the book "Poems" of [PERSON_NAME], beacuse she take to the emotionals …"
click at [622, 20] on button "Continue" at bounding box center [639, 24] width 34 height 45
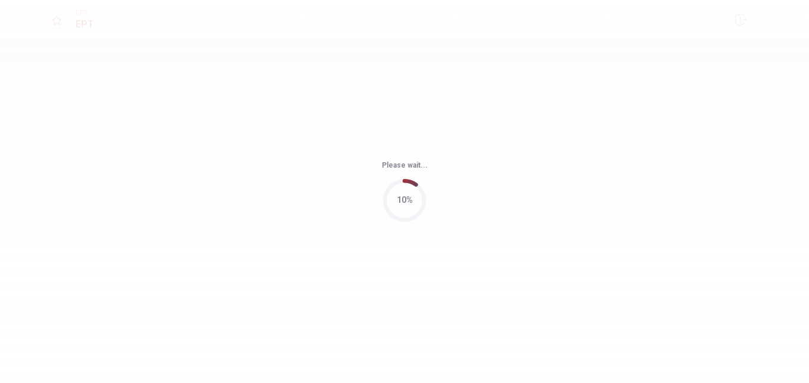
scroll to position [0, 0]
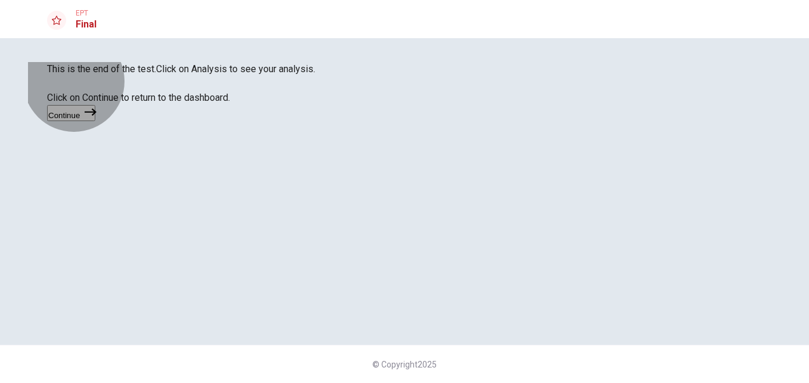
click at [95, 121] on button "Continue" at bounding box center [71, 113] width 48 height 16
